Goal: Transaction & Acquisition: Purchase product/service

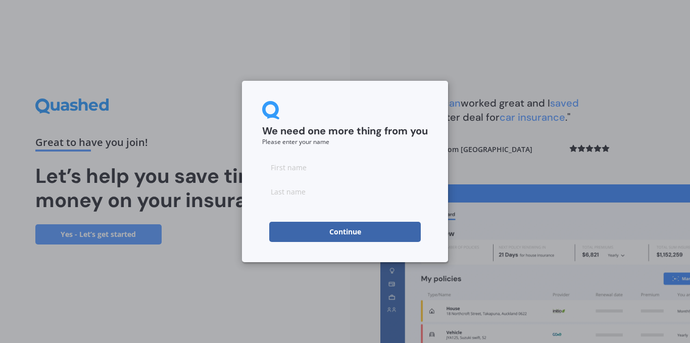
click at [286, 170] on input at bounding box center [345, 167] width 166 height 20
type input "[PERSON_NAME]"
click at [312, 195] on input at bounding box center [345, 191] width 166 height 20
type input "[PERSON_NAME]"
click at [336, 239] on button "Continue" at bounding box center [345, 232] width 152 height 20
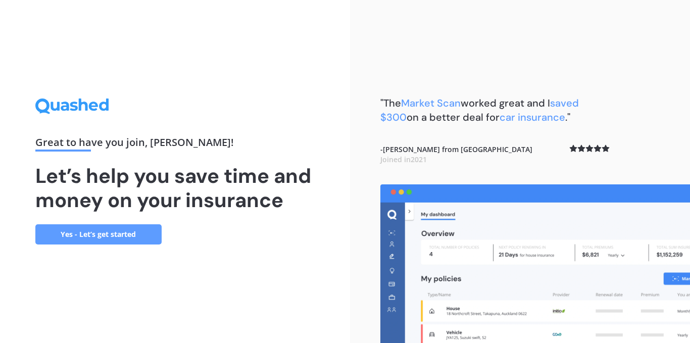
click at [126, 228] on link "Yes - Let’s get started" at bounding box center [98, 234] width 126 height 20
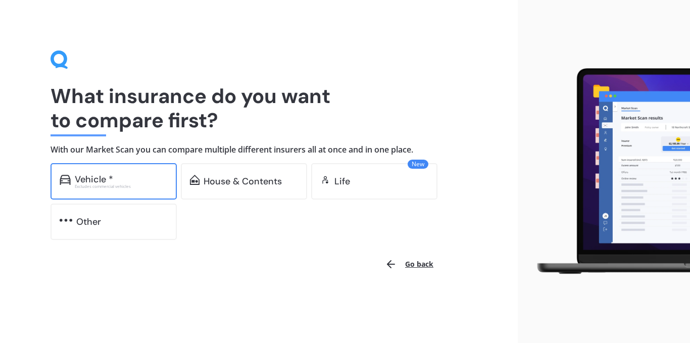
click at [121, 185] on div "Excludes commercial vehicles" at bounding box center [121, 186] width 93 height 4
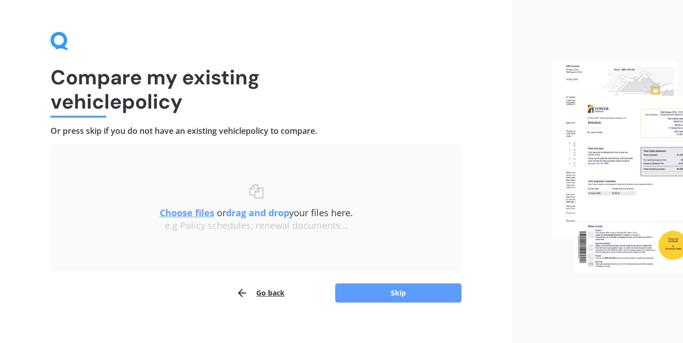
scroll to position [29, 0]
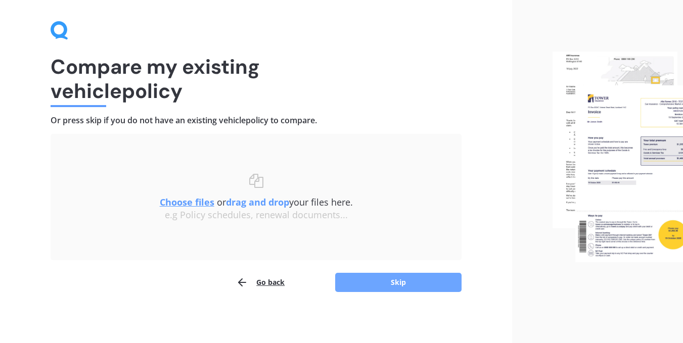
click at [412, 277] on button "Skip" at bounding box center [398, 282] width 126 height 19
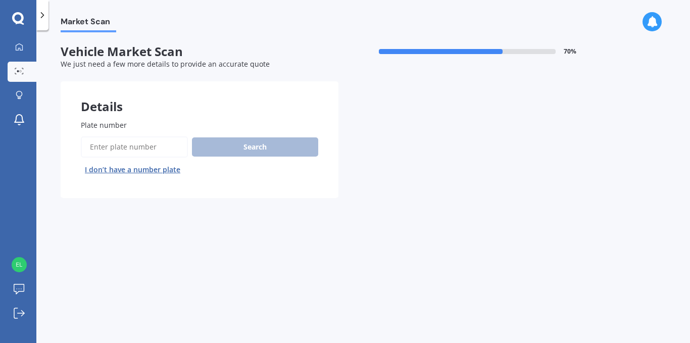
click at [112, 148] on input "Plate number" at bounding box center [134, 146] width 107 height 21
type input "ddh180"
click at [259, 144] on button "Search" at bounding box center [255, 146] width 126 height 19
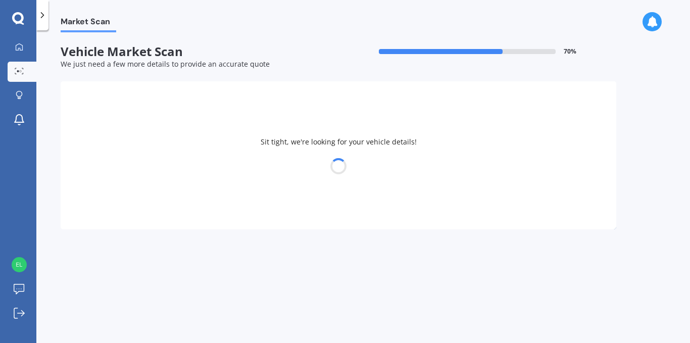
select select "TOYOTA"
select select "LANDCRUISER"
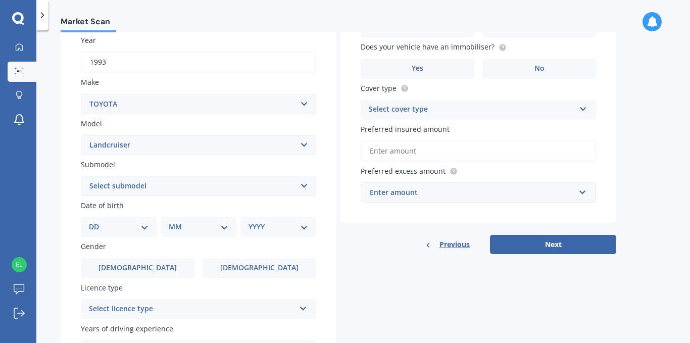
scroll to position [169, 0]
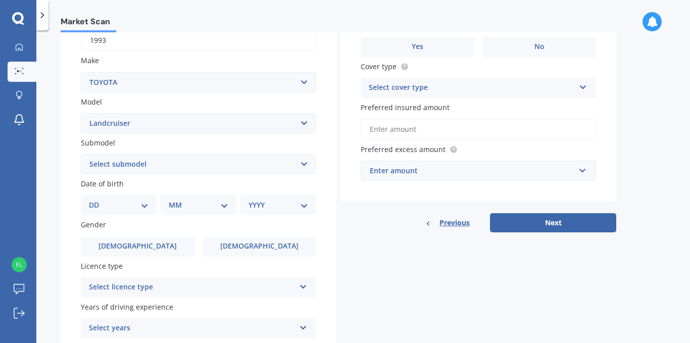
click at [290, 163] on select "Select submodel (All other) 4WD SWB Hard Top Diesel Diesel 4.2 4WD Diesel 4.5 4…" at bounding box center [199, 164] width 236 height 20
select select "[PERSON_NAME] TX TURBO DIESEL"
click at [81, 154] on select "Select submodel (All other) 4WD SWB Hard Top Diesel Diesel 4.2 4WD Diesel 4.5 4…" at bounding box center [199, 164] width 236 height 20
click at [137, 207] on select "DD 01 02 03 04 05 06 07 08 09 10 11 12 13 14 15 16 17 18 19 20 21 22 23 24 25 2…" at bounding box center [119, 205] width 60 height 11
select select "28"
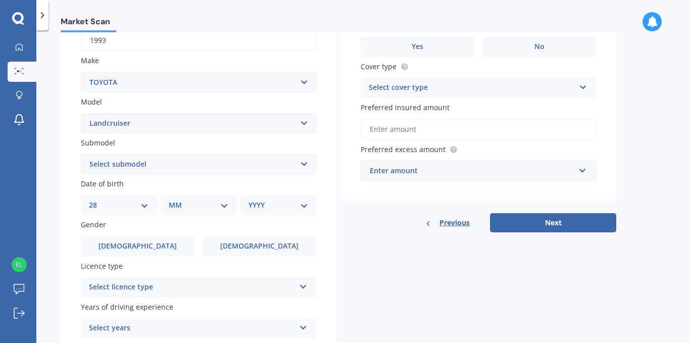
click at [97, 200] on select "DD 01 02 03 04 05 06 07 08 09 10 11 12 13 14 15 16 17 18 19 20 21 22 23 24 25 2…" at bounding box center [119, 205] width 60 height 11
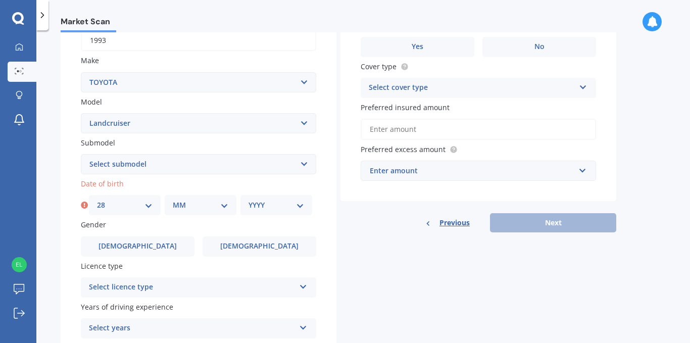
click at [194, 205] on select "MM 01 02 03 04 05 06 07 08 09 10 11 12" at bounding box center [201, 205] width 56 height 11
select select "09"
click at [173, 200] on select "MM 01 02 03 04 05 06 07 08 09 10 11 12" at bounding box center [201, 205] width 56 height 11
click at [274, 204] on select "YYYY 2025 2024 2023 2022 2021 2020 2019 2018 2017 2016 2015 2014 2013 2012 2011…" at bounding box center [277, 205] width 56 height 11
select select "1974"
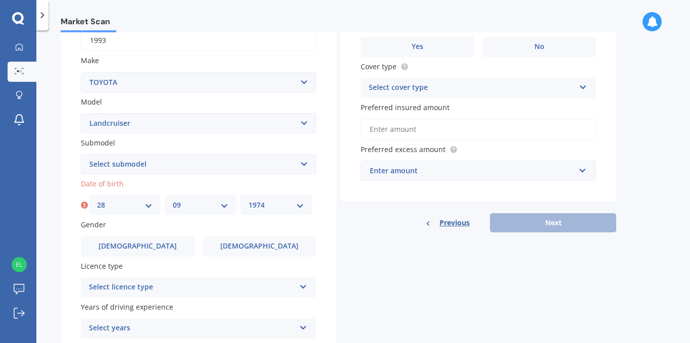
click at [249, 200] on select "YYYY 2025 2024 2023 2022 2021 2020 2019 2018 2017 2016 2015 2014 2013 2012 2011…" at bounding box center [277, 205] width 56 height 11
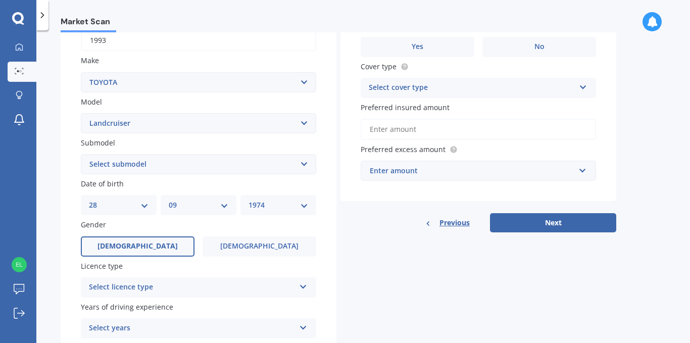
click at [161, 248] on label "[DEMOGRAPHIC_DATA]" at bounding box center [138, 247] width 114 height 20
click at [0, 0] on input "[DEMOGRAPHIC_DATA]" at bounding box center [0, 0] width 0 height 0
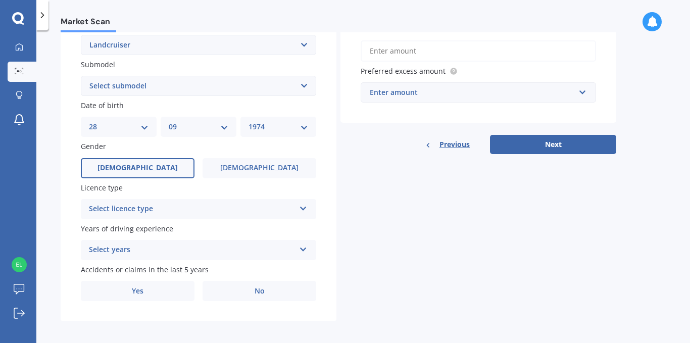
scroll to position [252, 0]
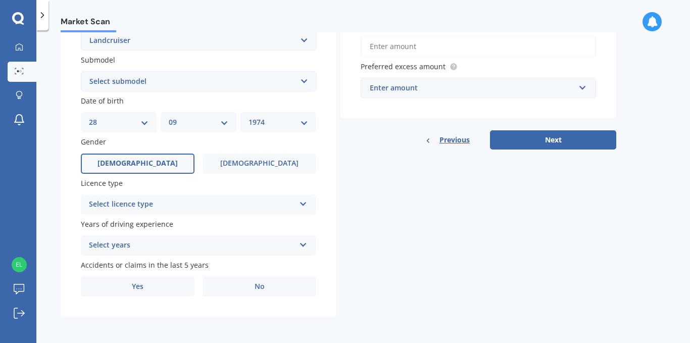
click at [209, 206] on div "Select licence type" at bounding box center [192, 205] width 206 height 12
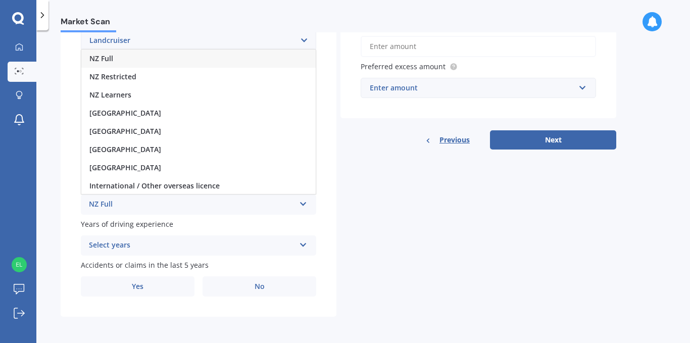
click at [105, 58] on span "NZ Full" at bounding box center [101, 59] width 24 height 10
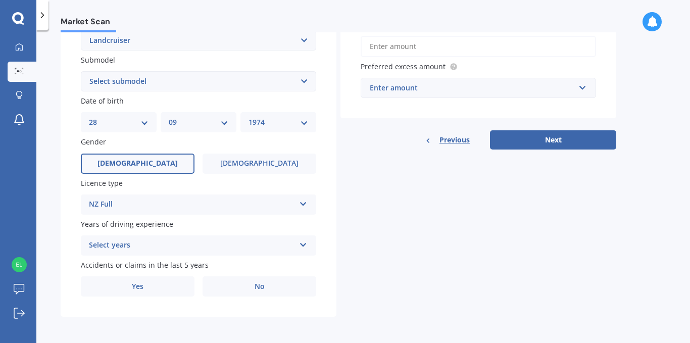
click at [264, 250] on div "Select years" at bounding box center [192, 246] width 206 height 12
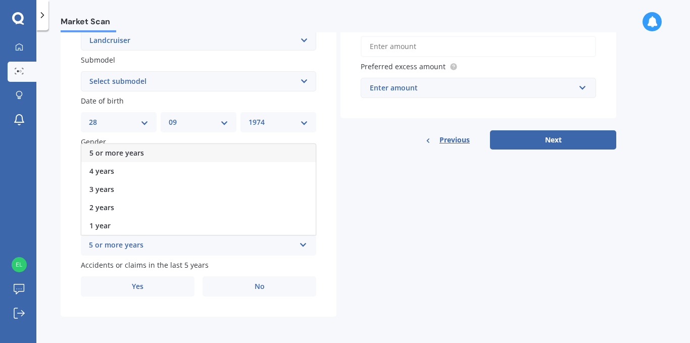
click at [121, 248] on div "5 or more years" at bounding box center [192, 246] width 206 height 12
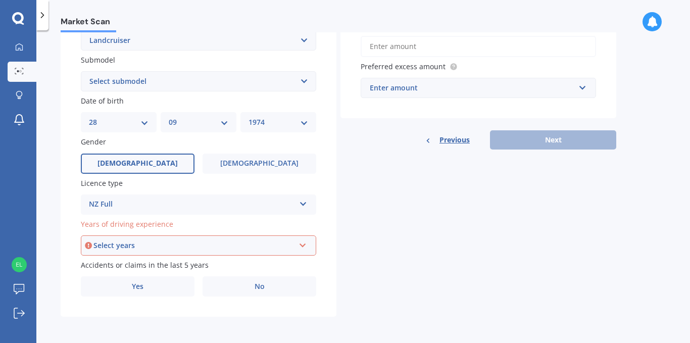
click at [205, 247] on div "Select years" at bounding box center [193, 245] width 201 height 11
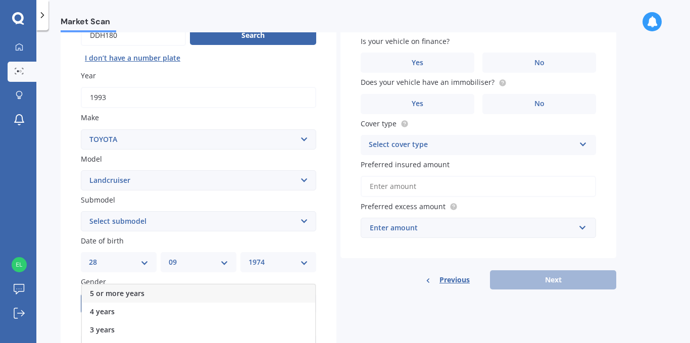
scroll to position [183, 0]
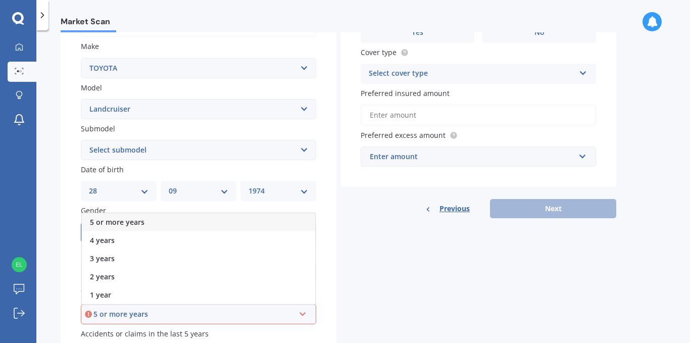
click at [116, 222] on span "5 or more years" at bounding box center [117, 222] width 55 height 10
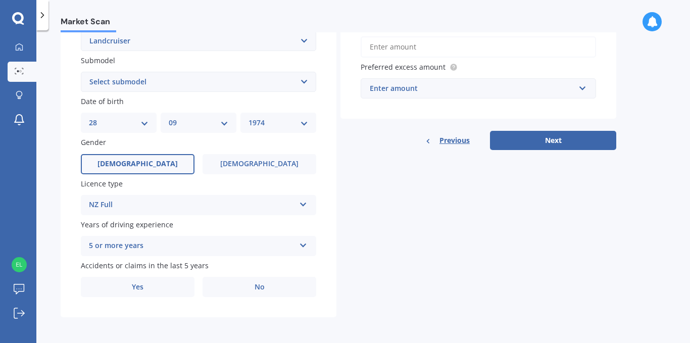
scroll to position [252, 0]
click at [259, 288] on span "No" at bounding box center [260, 287] width 10 height 9
click at [0, 0] on input "No" at bounding box center [0, 0] width 0 height 0
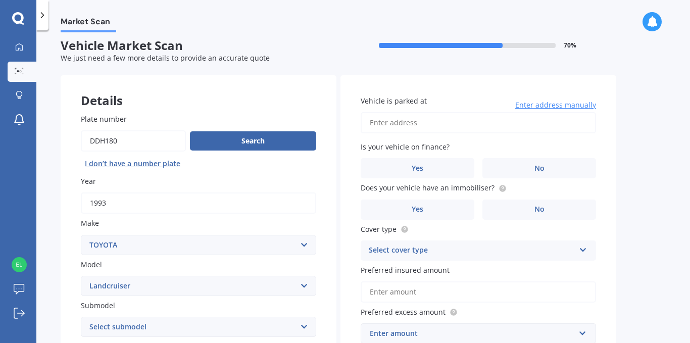
scroll to position [0, 0]
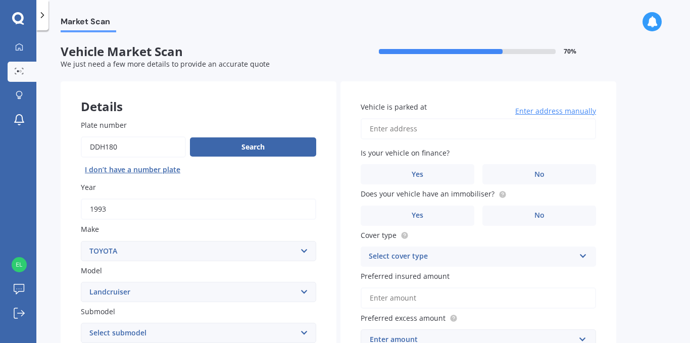
click at [436, 129] on input "Vehicle is parked at" at bounding box center [479, 128] width 236 height 21
click at [449, 121] on input "[STREET_ADDRESS]" at bounding box center [479, 128] width 236 height 21
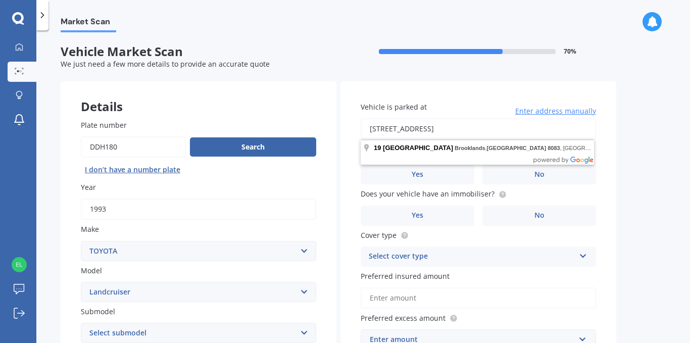
click at [539, 129] on input "[STREET_ADDRESS]" at bounding box center [479, 128] width 236 height 21
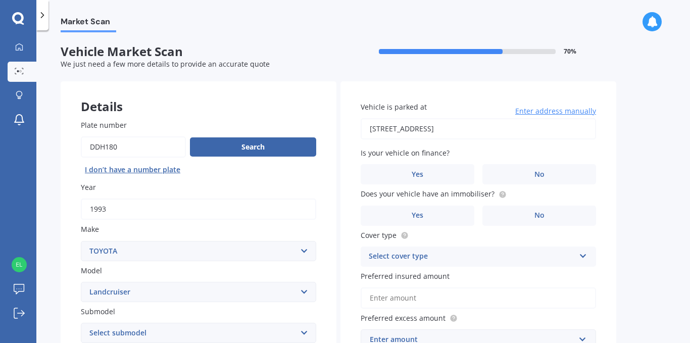
type input "[STREET_ADDRESS]"
click at [561, 175] on label "No" at bounding box center [540, 174] width 114 height 20
click at [0, 0] on input "No" at bounding box center [0, 0] width 0 height 0
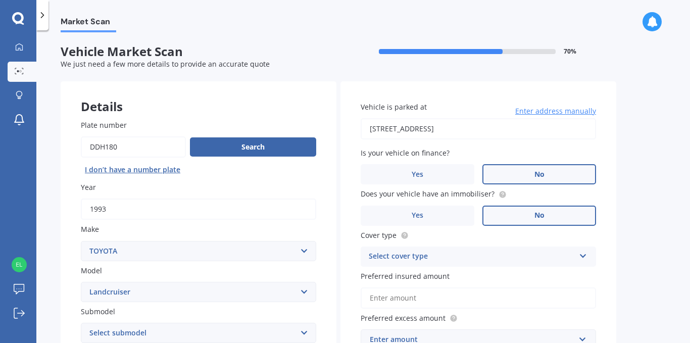
click at [547, 215] on label "No" at bounding box center [540, 216] width 114 height 20
click at [0, 0] on input "No" at bounding box center [0, 0] width 0 height 0
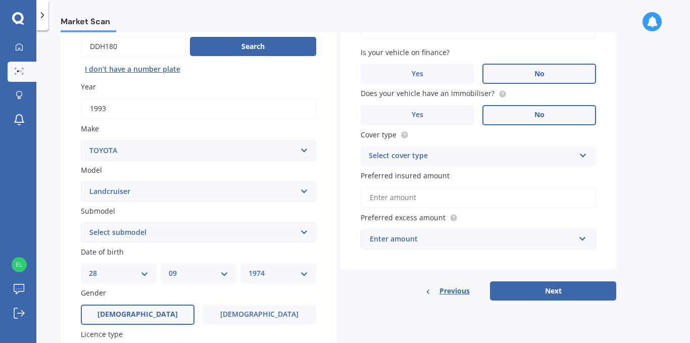
scroll to position [101, 0]
click at [581, 159] on div "Select cover type Comprehensive Third Party, Fire & Theft Third Party" at bounding box center [479, 156] width 236 height 20
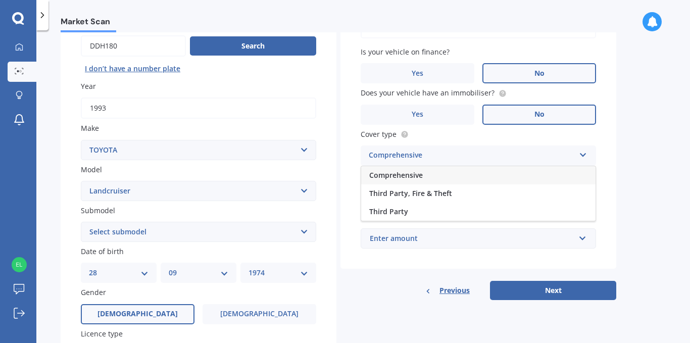
click at [415, 175] on span "Comprehensive" at bounding box center [396, 175] width 54 height 10
click at [446, 202] on input "Preferred insured amount" at bounding box center [479, 196] width 236 height 21
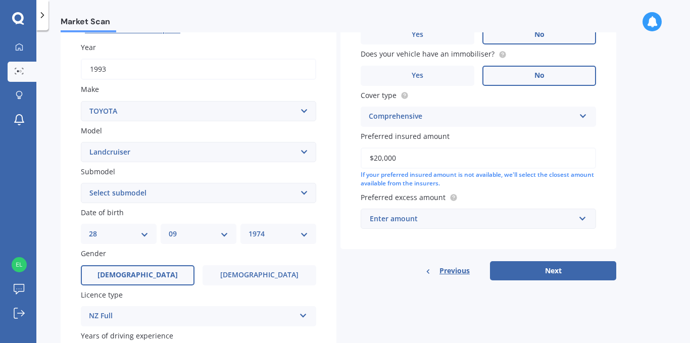
scroll to position [140, 0]
type input "$20,000"
click at [539, 221] on div "Enter amount" at bounding box center [472, 218] width 205 height 11
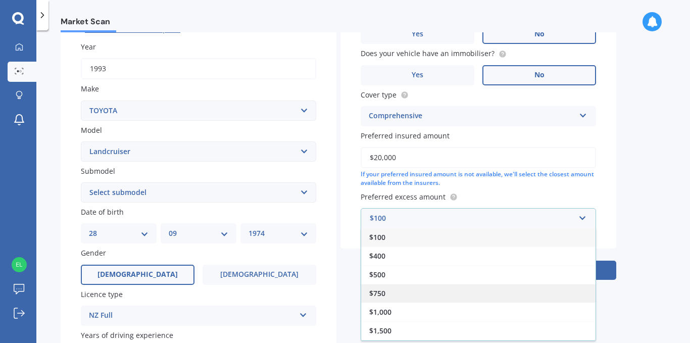
click at [379, 294] on span "$750" at bounding box center [377, 294] width 16 height 10
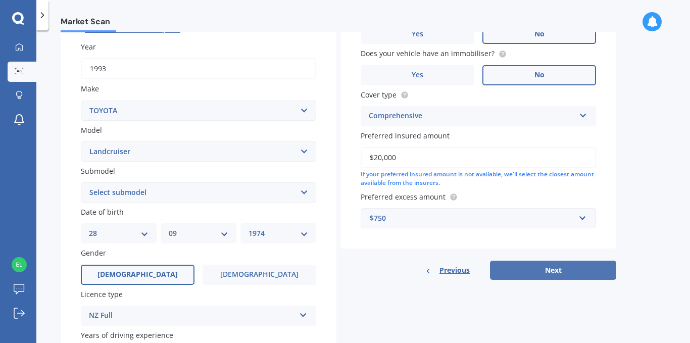
click at [572, 271] on button "Next" at bounding box center [553, 270] width 126 height 19
select select "28"
select select "09"
select select "1974"
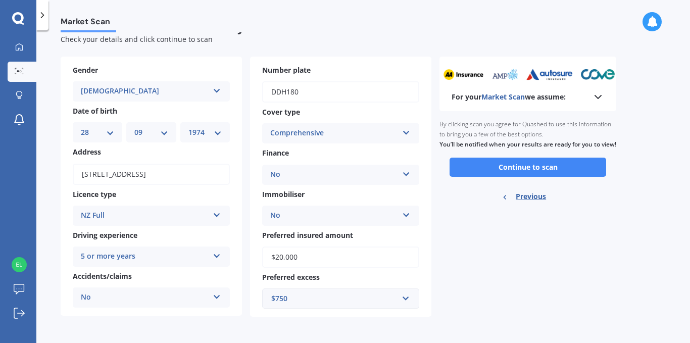
scroll to position [0, 0]
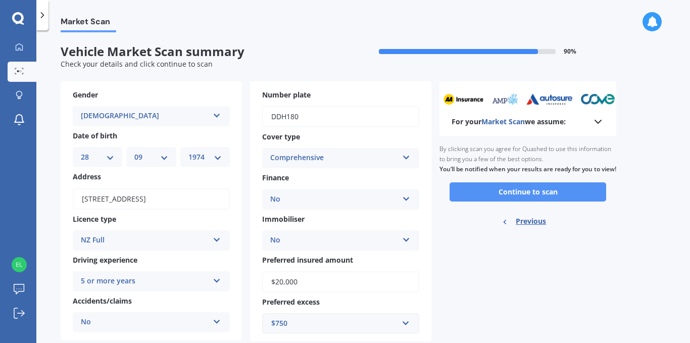
click at [552, 200] on button "Continue to scan" at bounding box center [528, 191] width 157 height 19
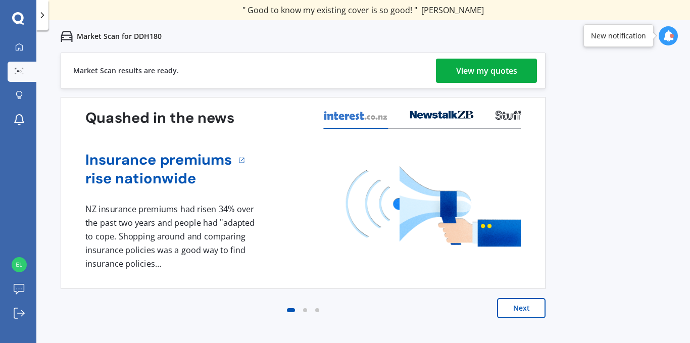
click at [499, 77] on div "View my quotes" at bounding box center [486, 71] width 61 height 24
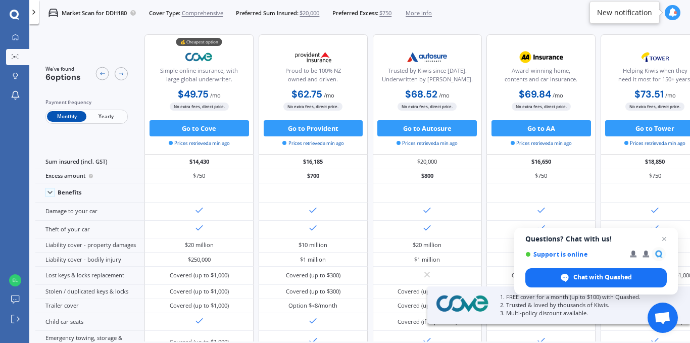
scroll to position [321, 0]
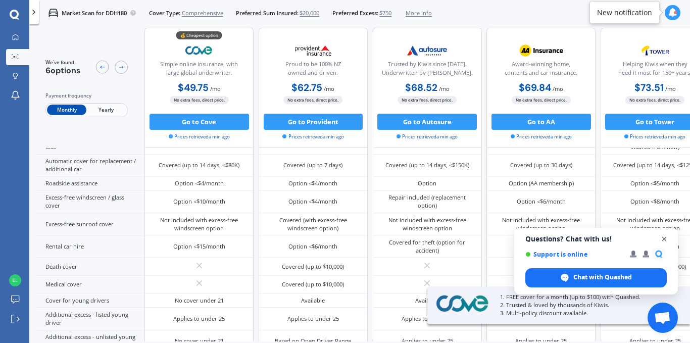
click at [666, 239] on span "Open chat" at bounding box center [665, 239] width 13 height 13
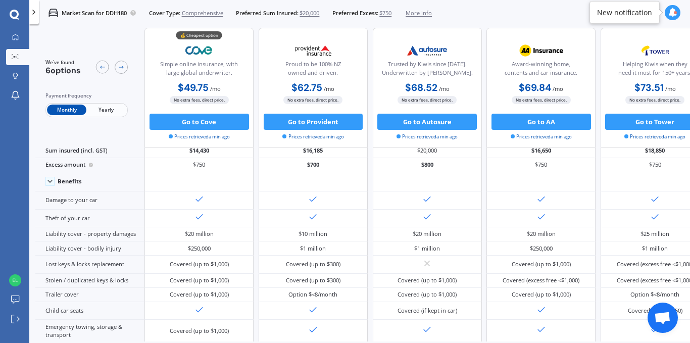
scroll to position [0, 0]
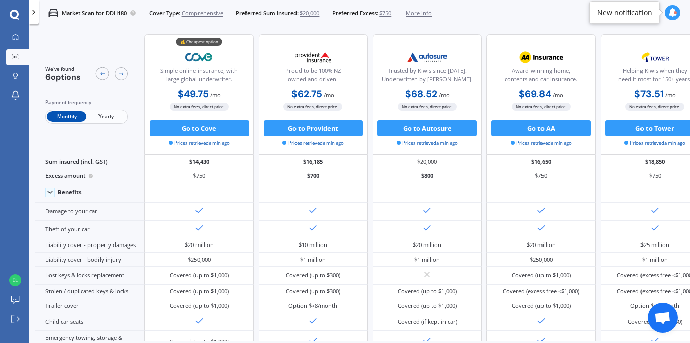
click at [108, 116] on span "Yearly" at bounding box center [105, 116] width 39 height 11
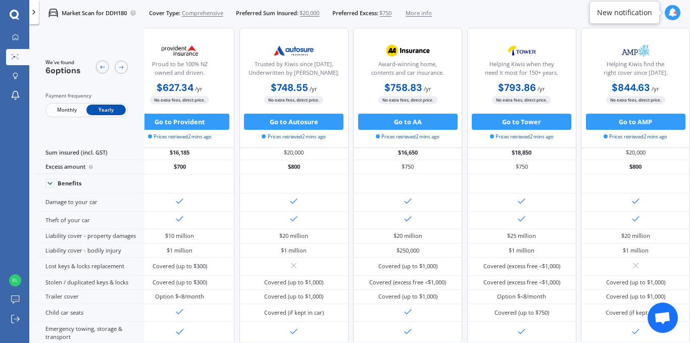
scroll to position [0, 172]
